Goal: Information Seeking & Learning: Learn about a topic

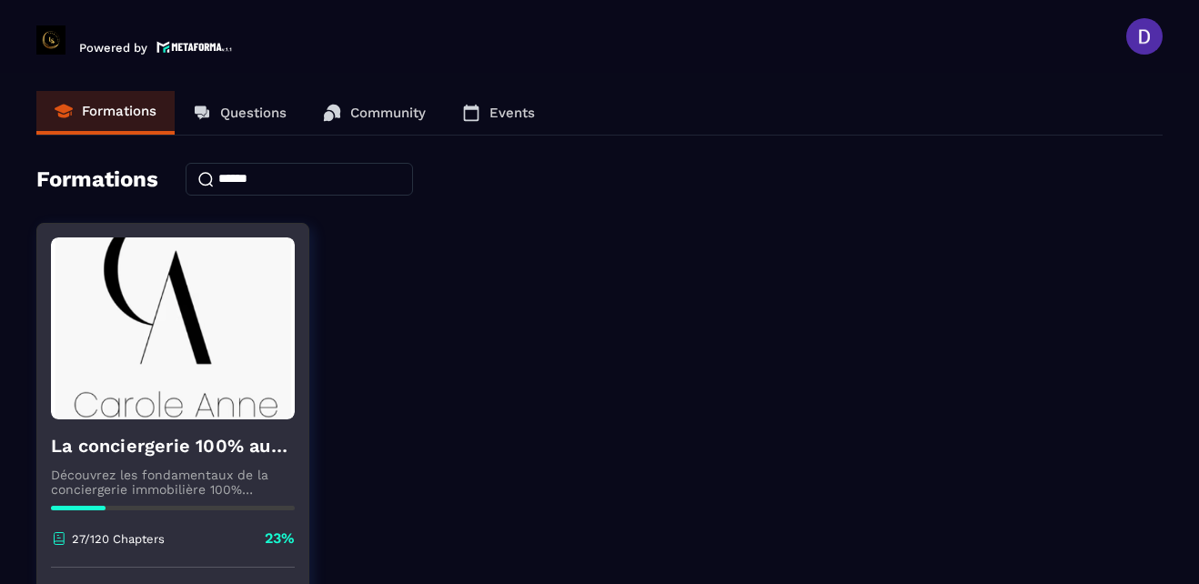
click at [228, 354] on img at bounding box center [173, 328] width 244 height 182
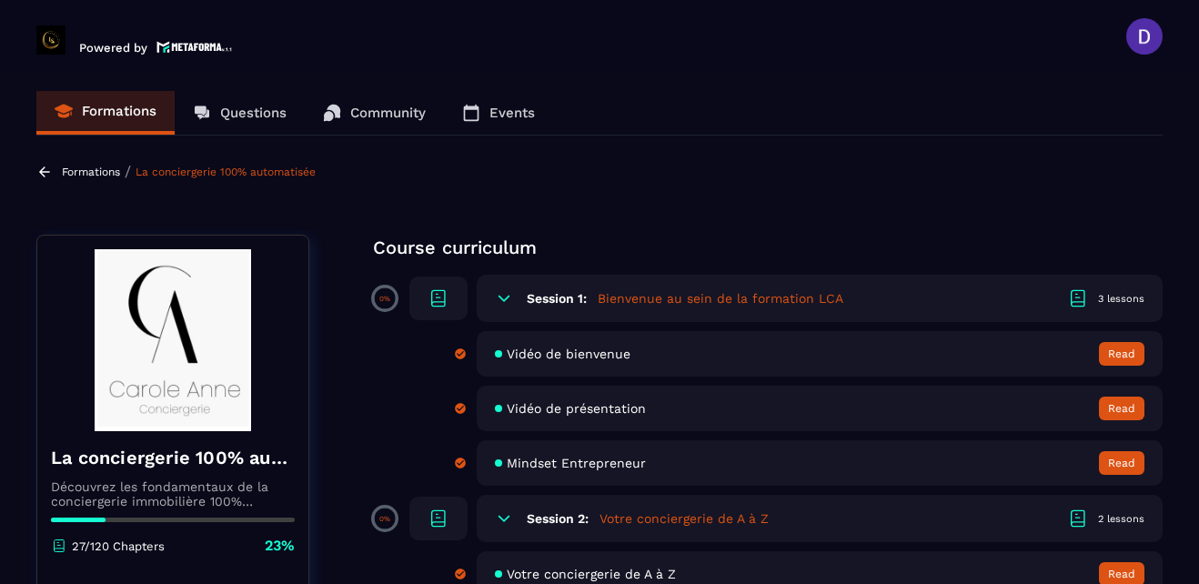
click at [801, 237] on p "Course curriculum" at bounding box center [768, 247] width 790 height 25
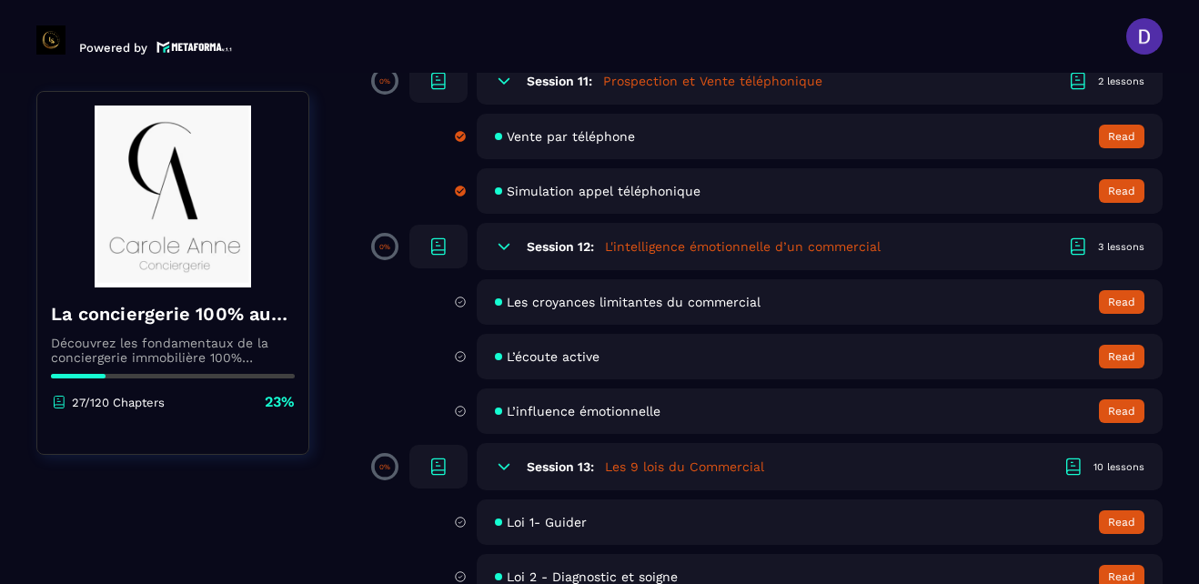
scroll to position [2147, 0]
click at [527, 302] on span "Les croyances limitantes du commercial" at bounding box center [634, 301] width 254 height 15
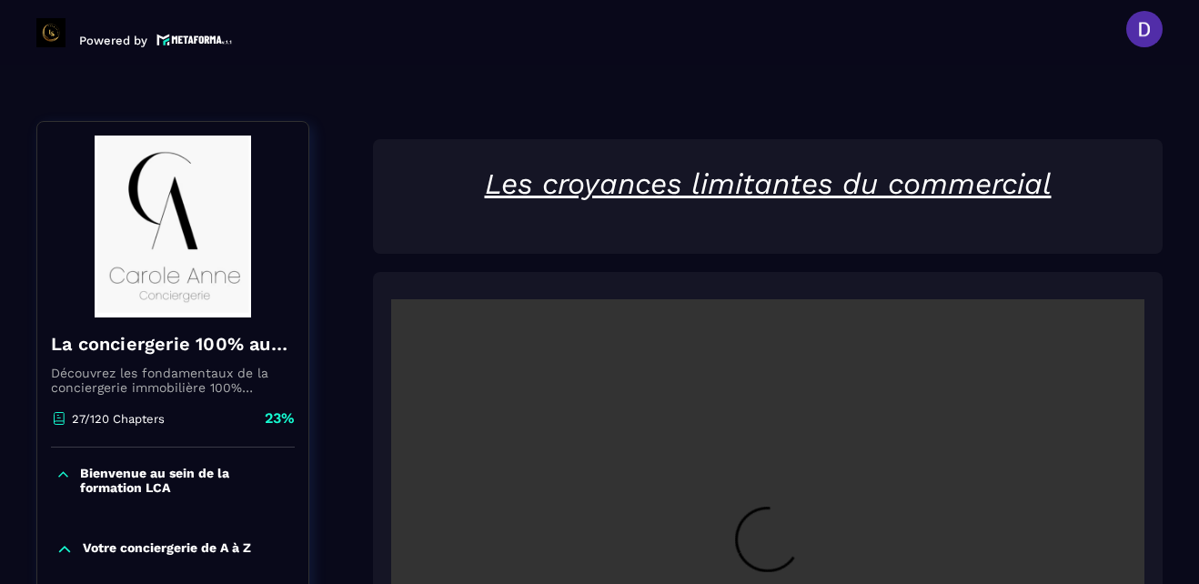
scroll to position [189, 0]
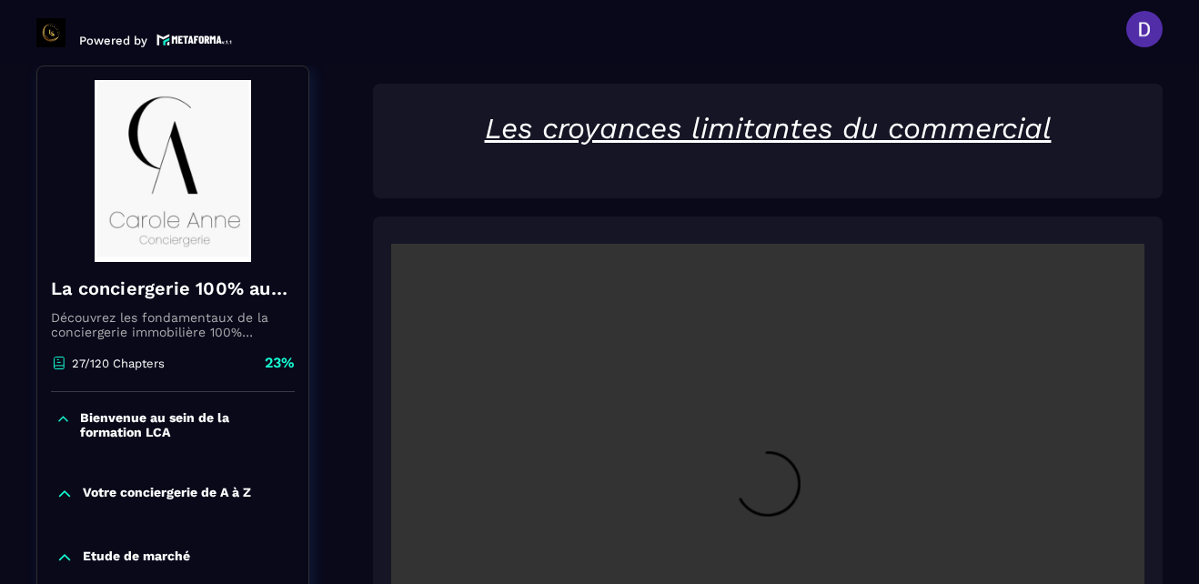
click at [1144, 372] on div at bounding box center [768, 492] width 790 height 551
click at [984, 417] on video at bounding box center [767, 495] width 753 height 502
click at [1181, 538] on section "Formations Questions Community Events Formations / La conciergerie 100% automat…" at bounding box center [599, 325] width 1199 height 519
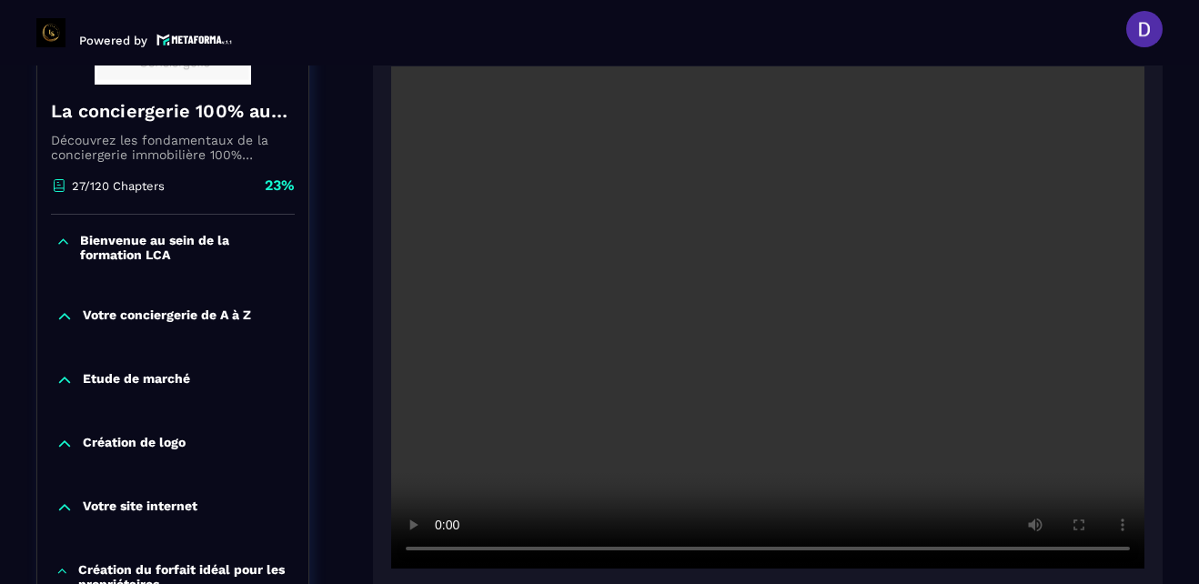
scroll to position [371, 0]
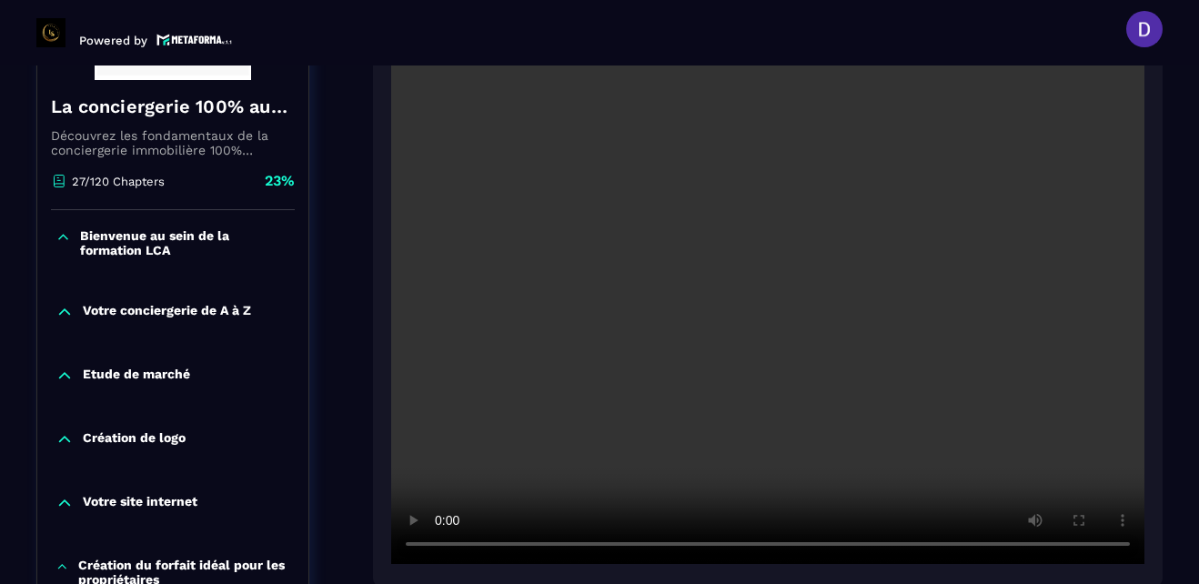
click at [1174, 362] on section "Formations Questions Community Events Formations / La conciergerie 100% automat…" at bounding box center [599, 325] width 1199 height 519
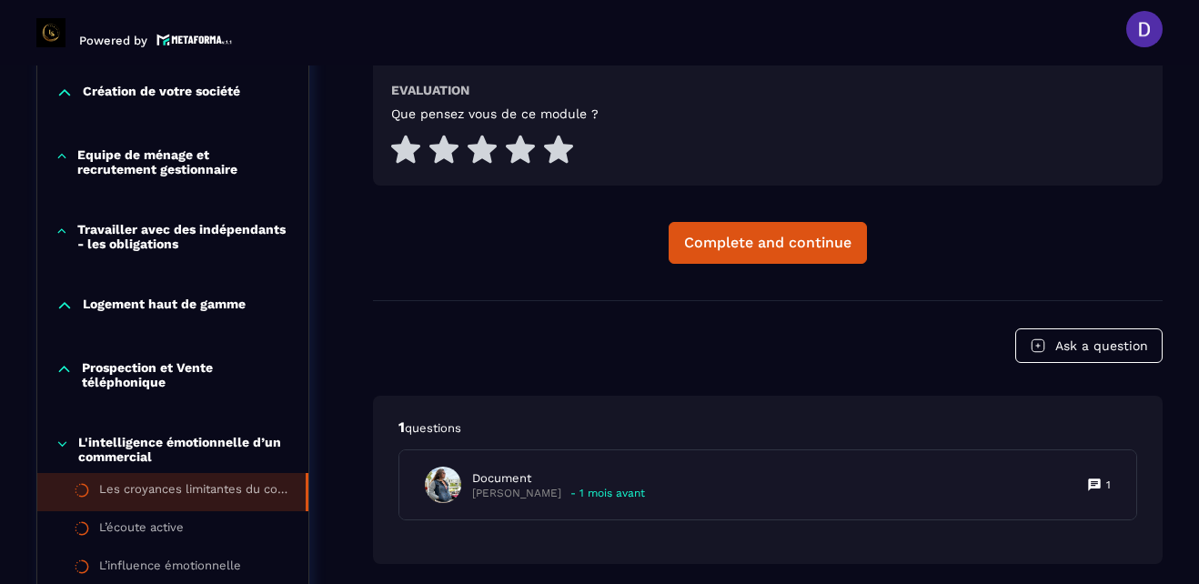
scroll to position [953, 0]
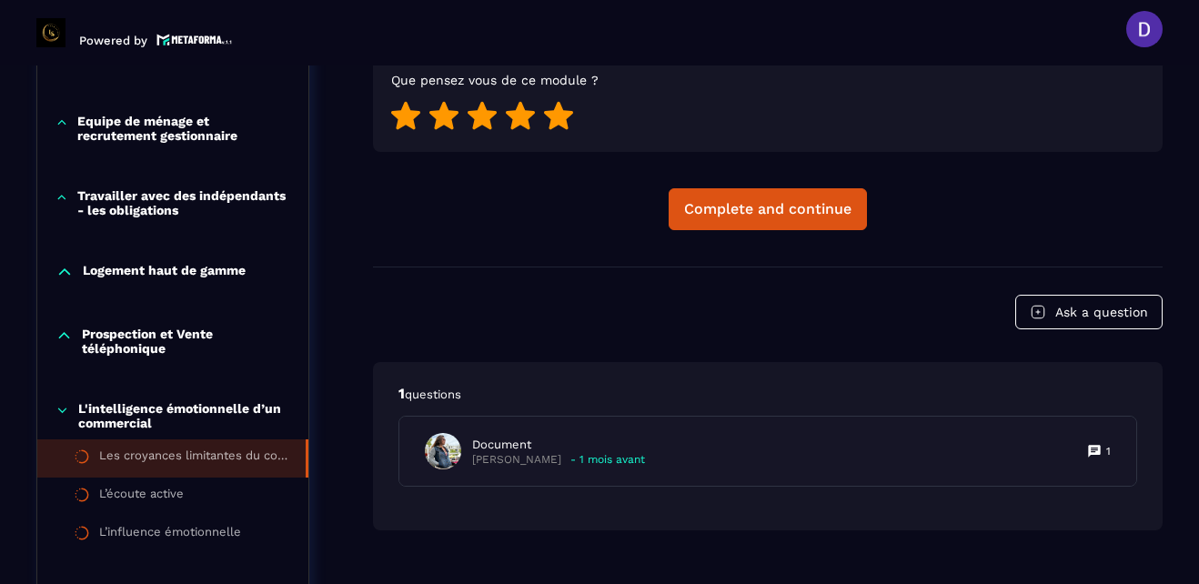
click at [560, 120] on icon at bounding box center [558, 116] width 29 height 28
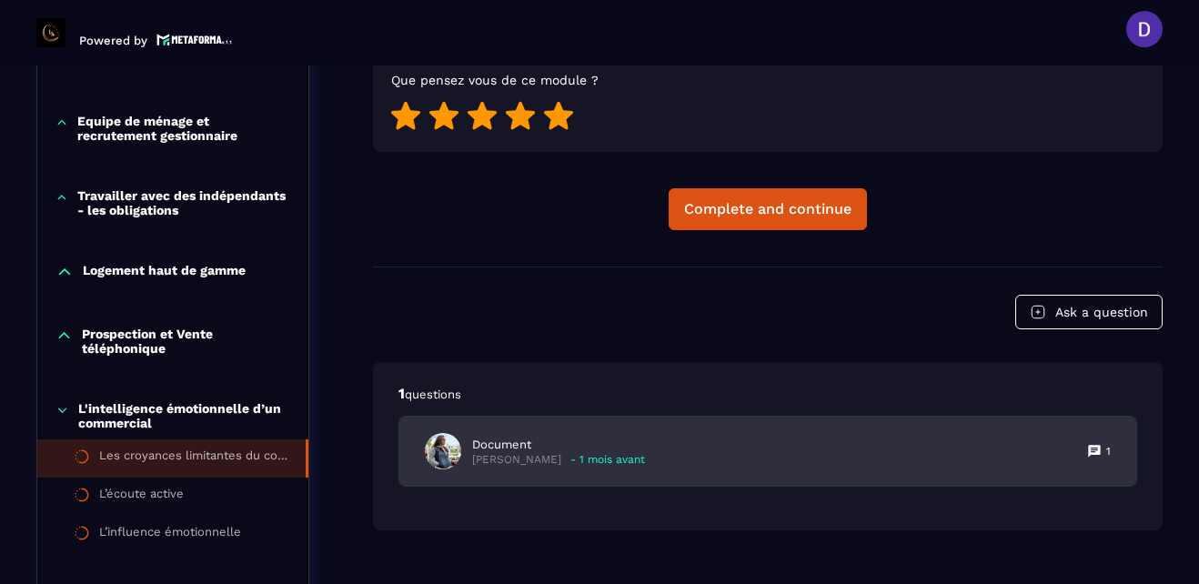
click at [519, 457] on p "[PERSON_NAME]" at bounding box center [516, 460] width 89 height 14
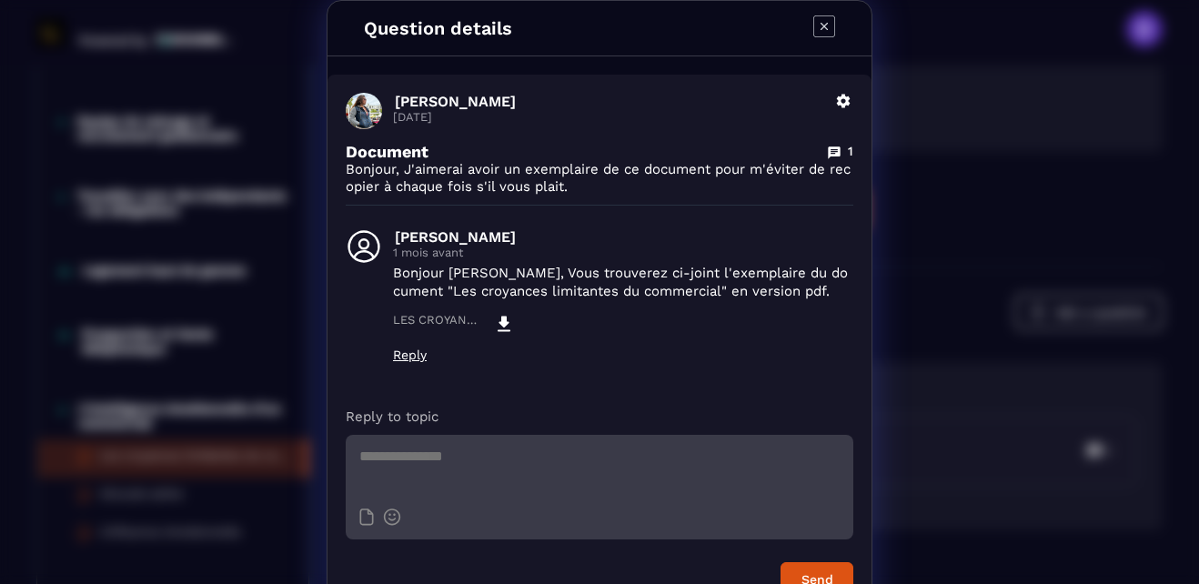
click at [817, 22] on icon "Modal window" at bounding box center [824, 26] width 22 height 22
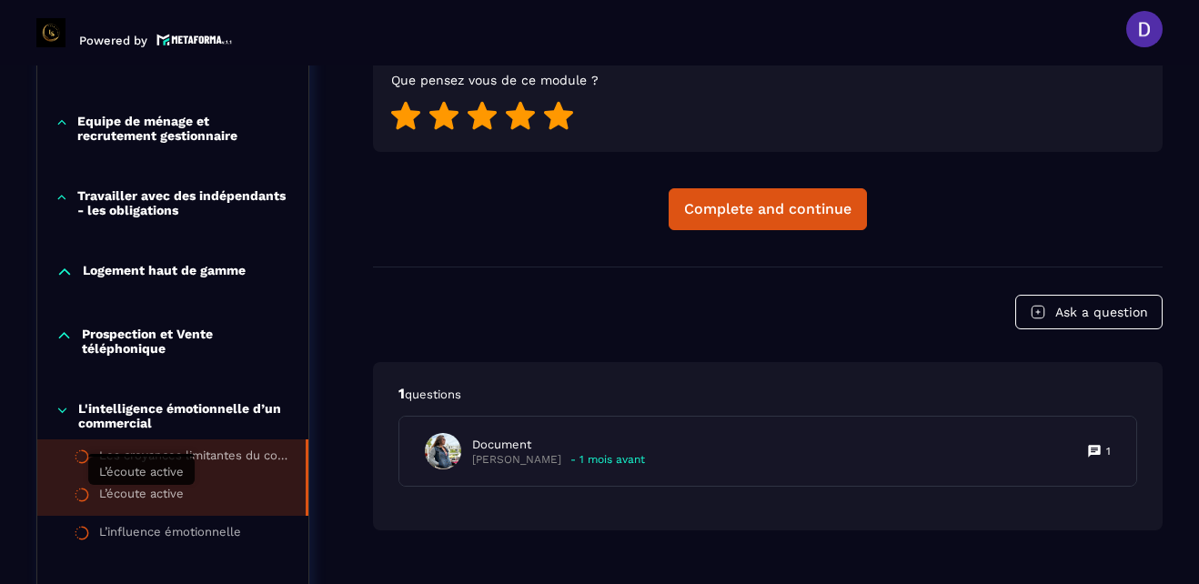
click at [140, 491] on div "L’écoute active" at bounding box center [141, 497] width 85 height 20
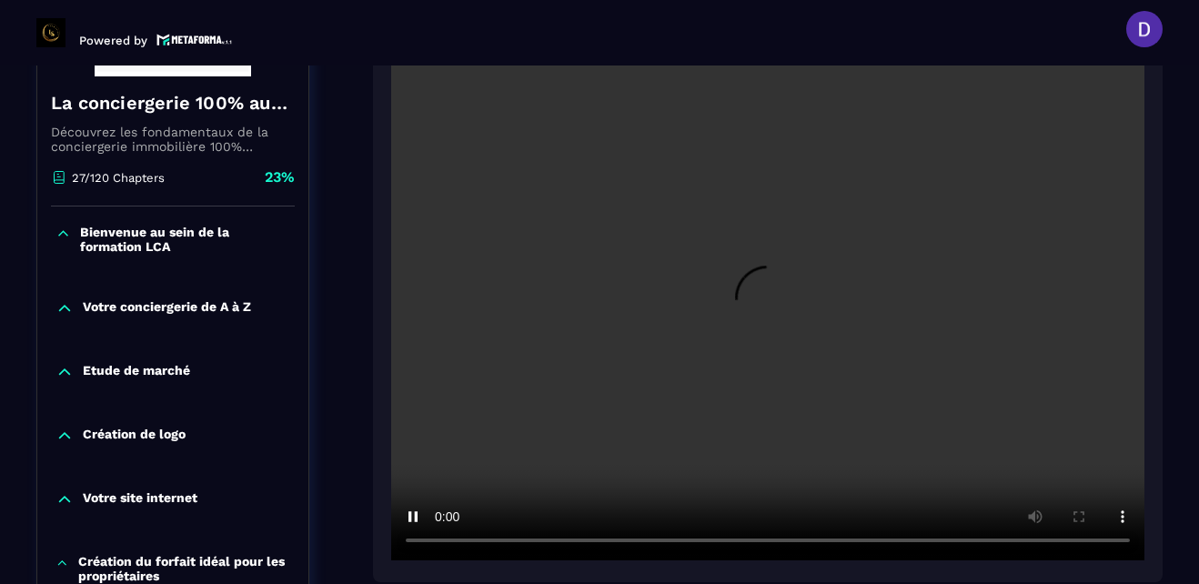
scroll to position [371, 0]
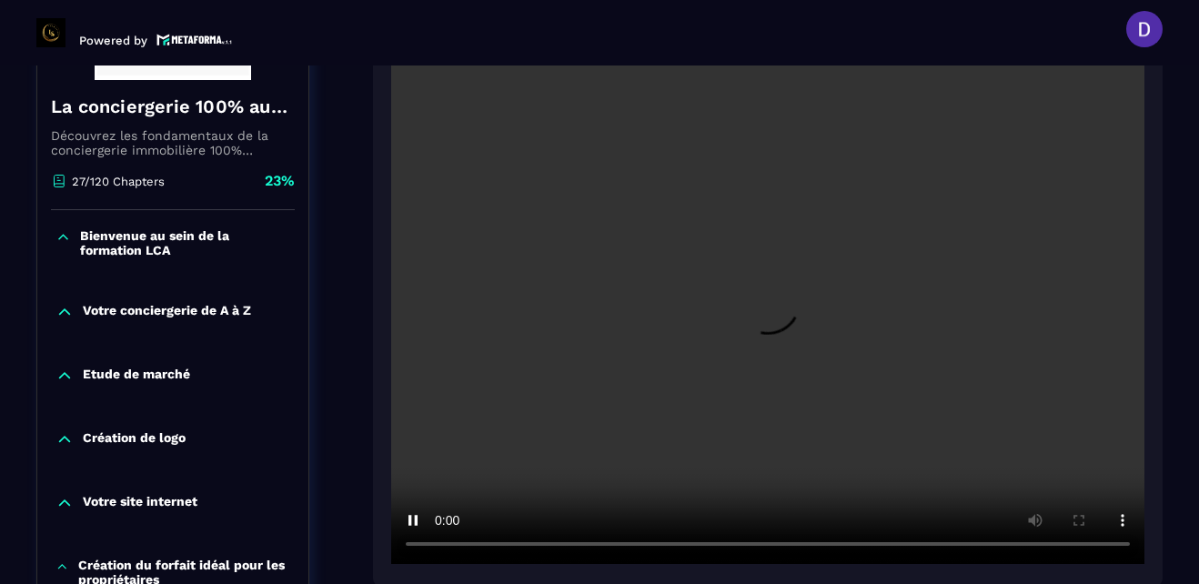
click at [905, 324] on video at bounding box center [767, 313] width 753 height 502
click at [682, 47] on header "Powered by [PERSON_NAME] [PERSON_NAME][EMAIL_ADDRESS][PERSON_NAME][DOMAIN_NAME]…" at bounding box center [599, 29] width 1199 height 73
click at [751, 38] on header "Powered by [PERSON_NAME] [PERSON_NAME][EMAIL_ADDRESS][PERSON_NAME][DOMAIN_NAME]…" at bounding box center [599, 29] width 1199 height 73
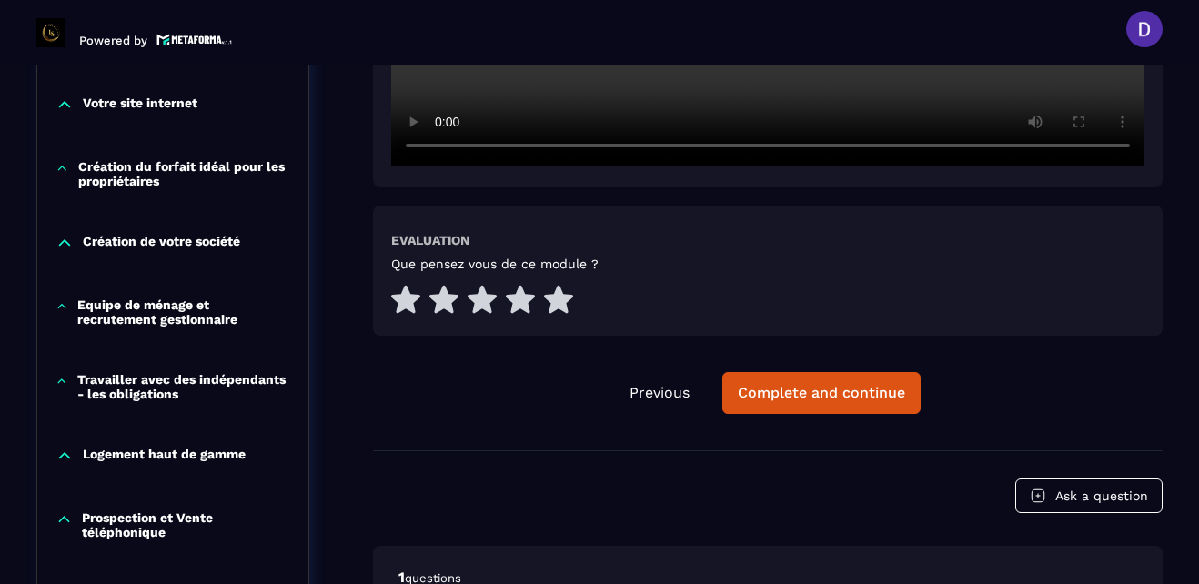
scroll to position [771, 0]
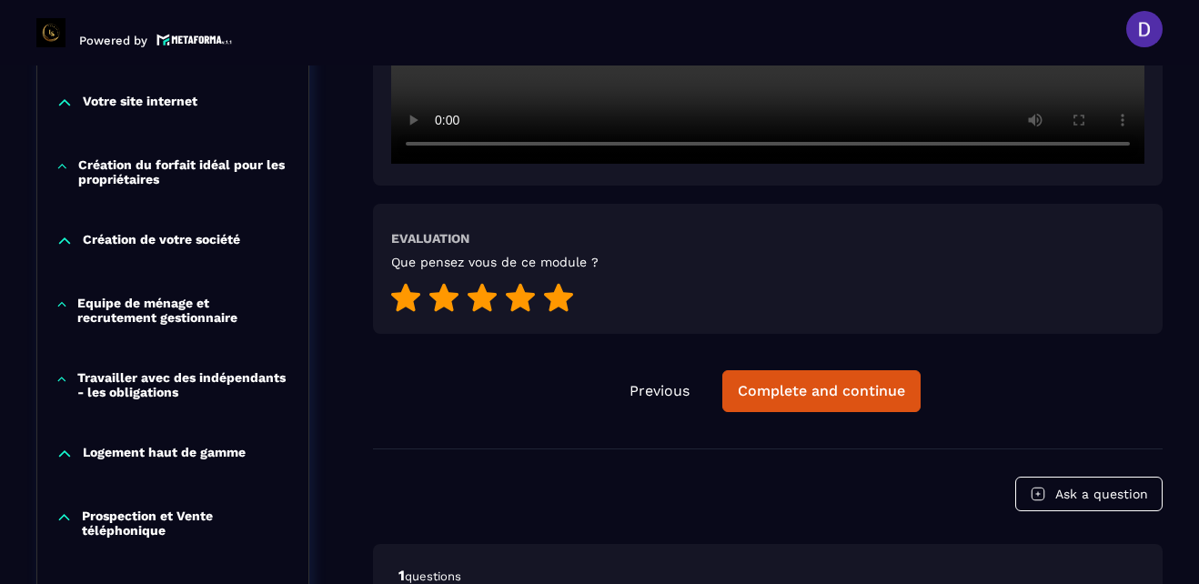
click at [563, 297] on icon at bounding box center [558, 298] width 29 height 28
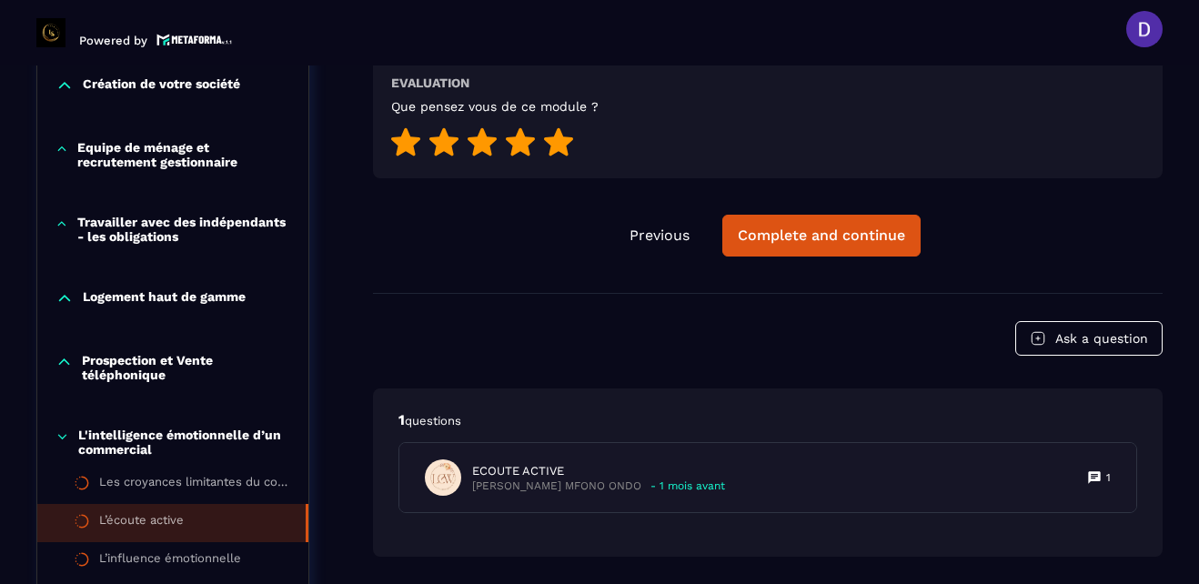
scroll to position [953, 0]
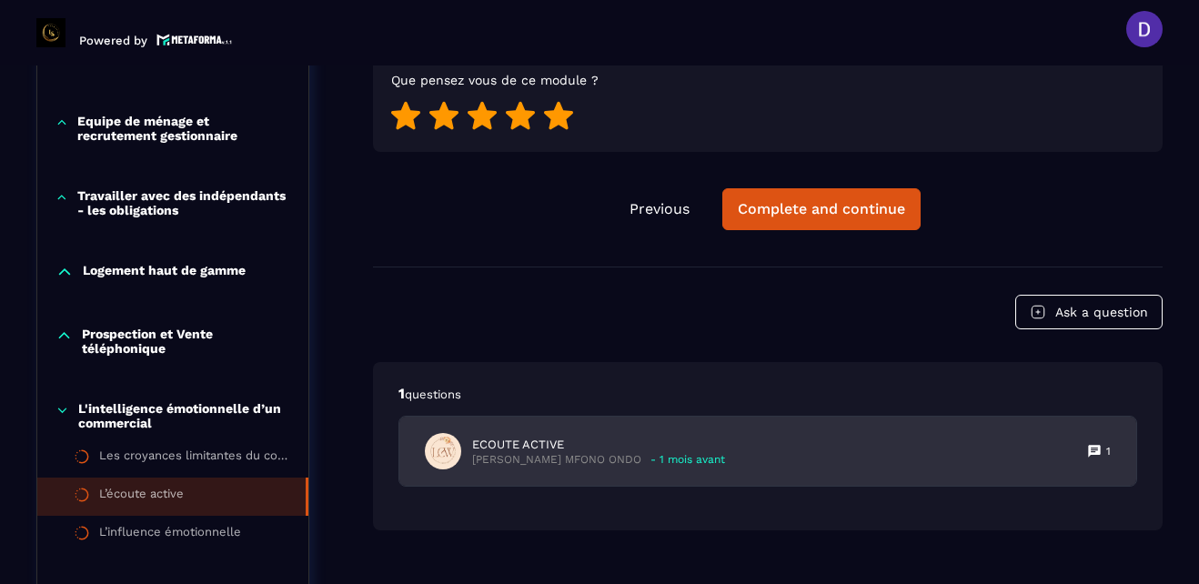
click at [530, 466] on p "[PERSON_NAME] MFONO ONDO" at bounding box center [556, 460] width 169 height 14
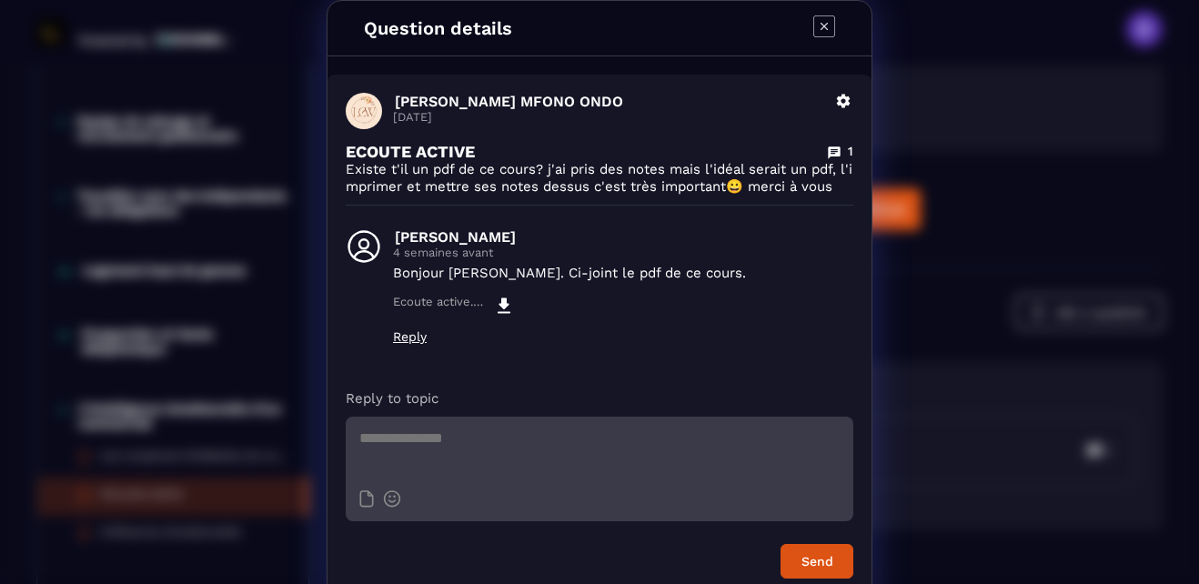
click at [815, 21] on icon "Modal window" at bounding box center [824, 26] width 22 height 22
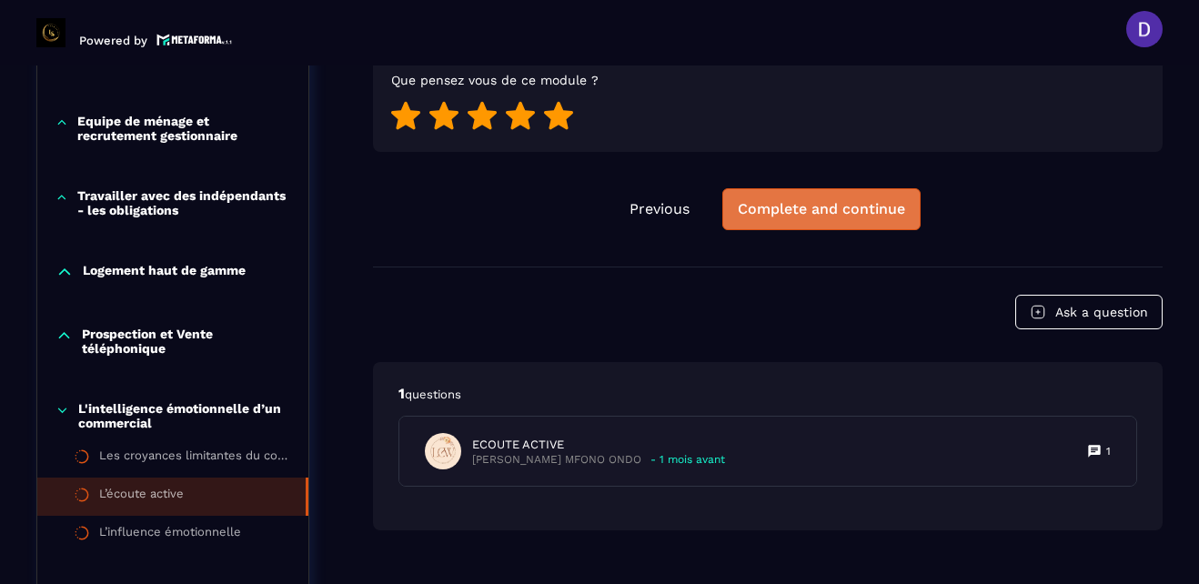
click at [839, 210] on div "Complete and continue" at bounding box center [821, 209] width 167 height 18
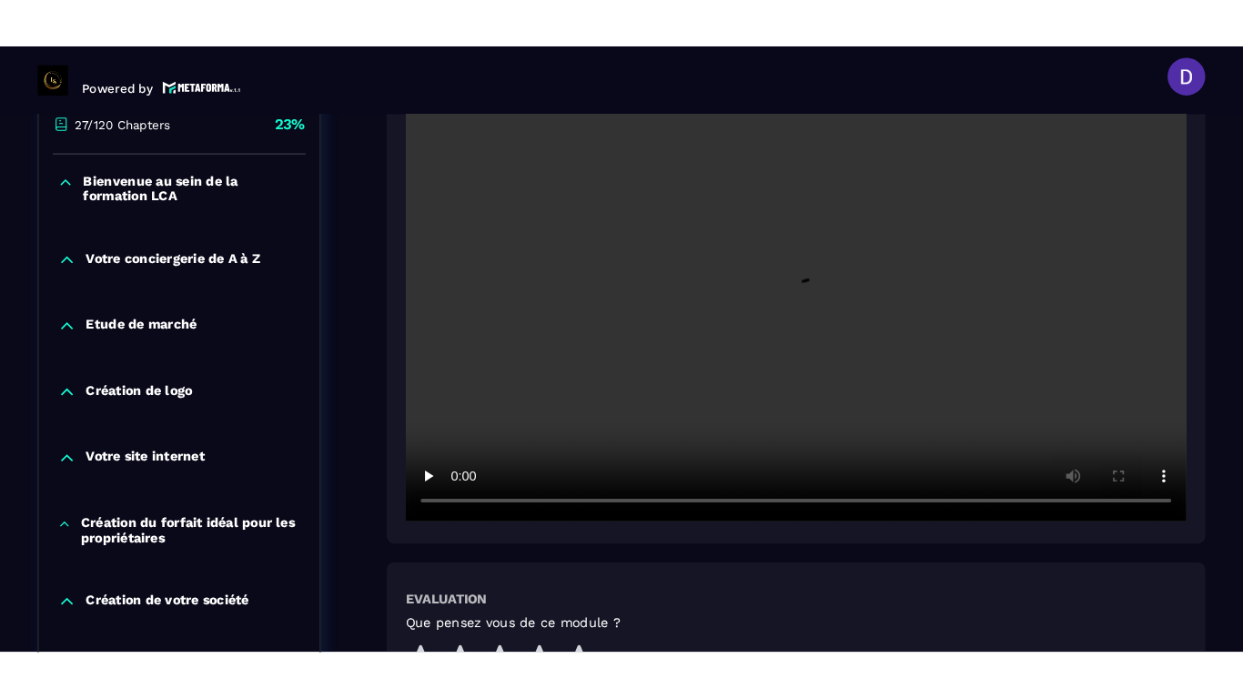
scroll to position [480, 0]
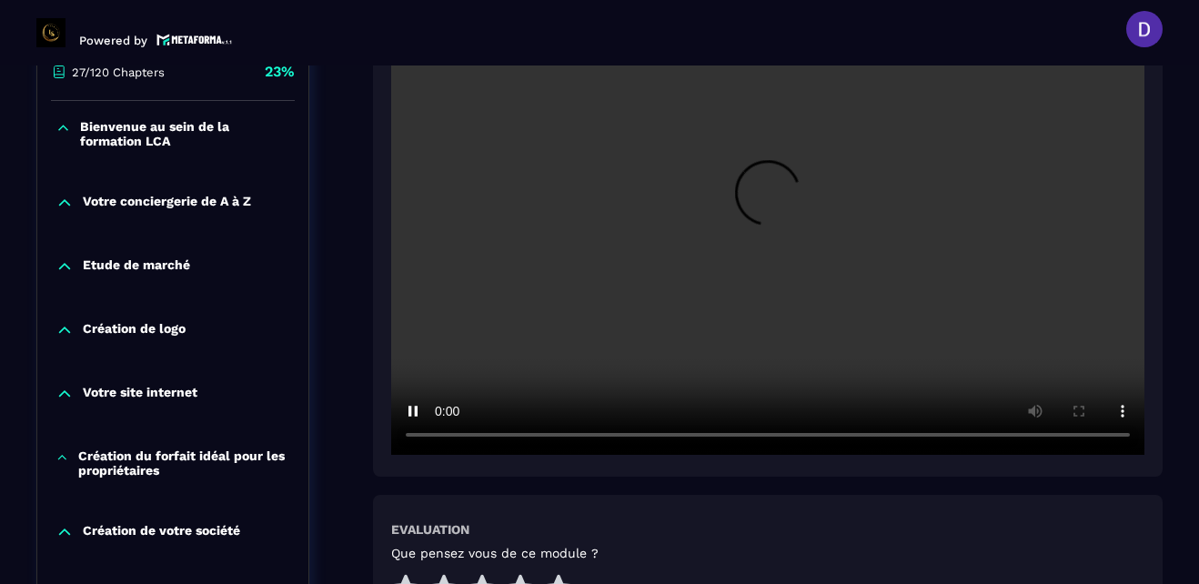
drag, startPoint x: 995, startPoint y: 127, endPoint x: 991, endPoint y: 227, distance: 100.2
click at [991, 227] on video at bounding box center [767, 204] width 753 height 502
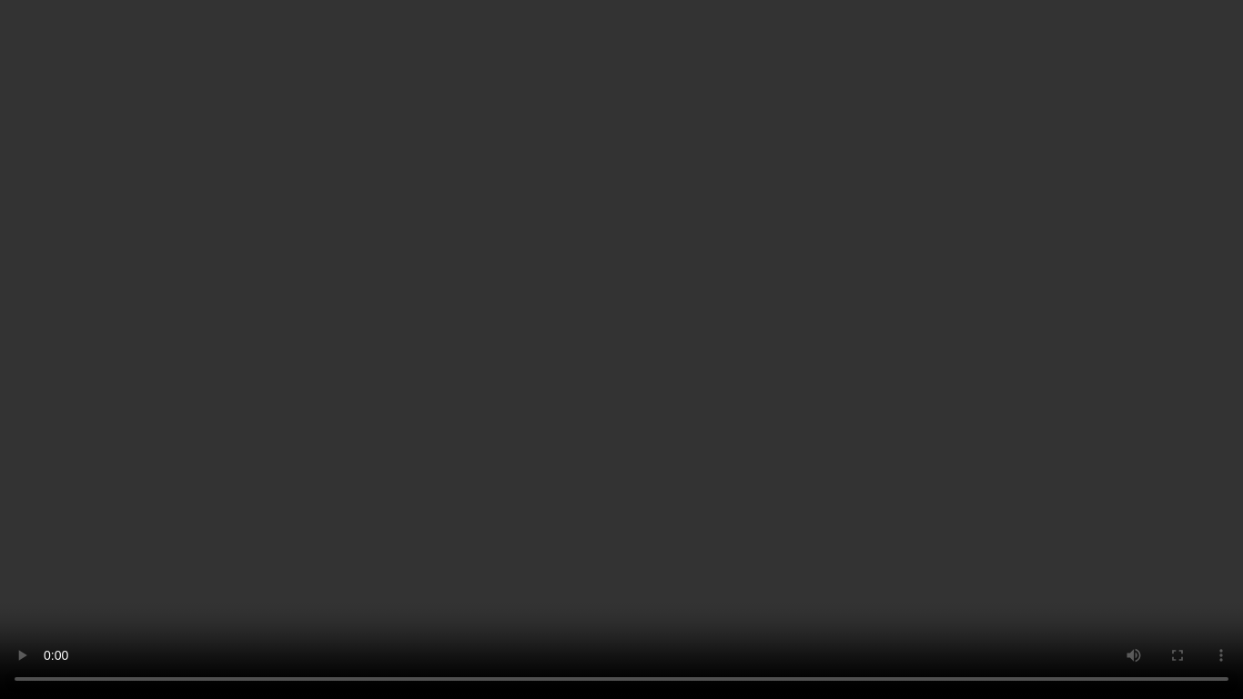
click at [1196, 237] on video at bounding box center [621, 349] width 1243 height 699
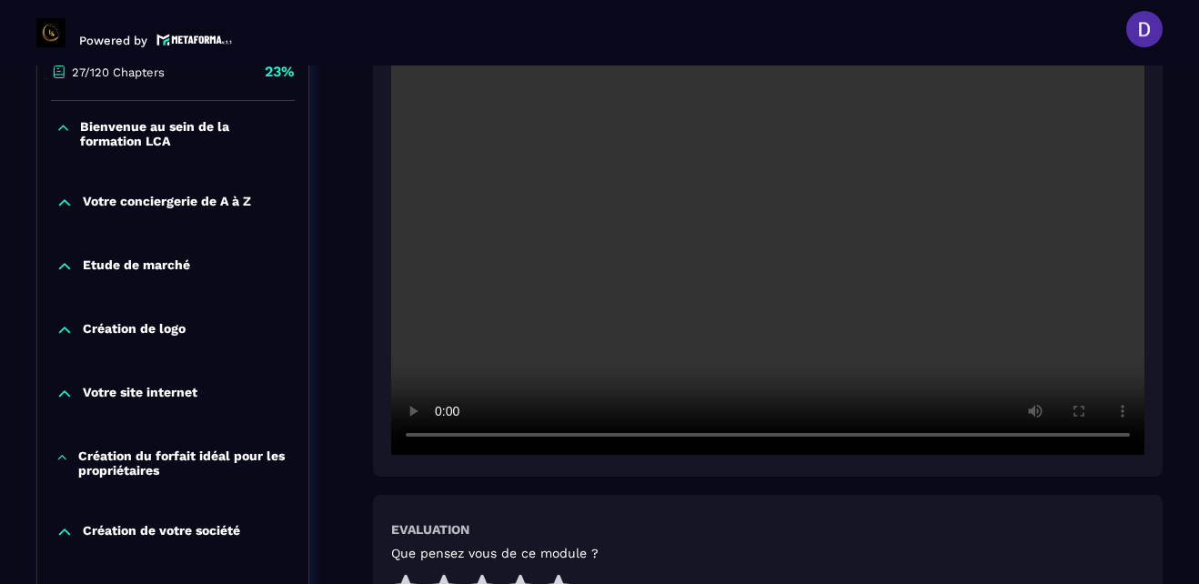
drag, startPoint x: 1043, startPoint y: 221, endPoint x: 1016, endPoint y: 321, distance: 103.7
click at [1016, 321] on video at bounding box center [767, 204] width 753 height 502
click at [1187, 171] on section "Formations Questions Community Events Formations / La conciergerie 100% automat…" at bounding box center [599, 325] width 1199 height 519
